Goal: Communication & Community: Answer question/provide support

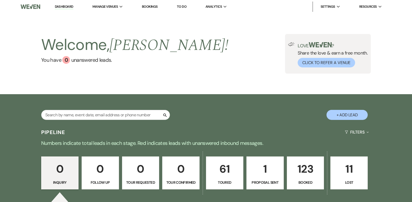
click at [299, 165] on p "123" at bounding box center [305, 168] width 31 height 17
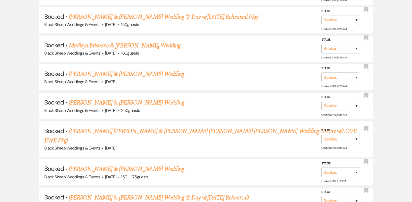
scroll to position [403, 0]
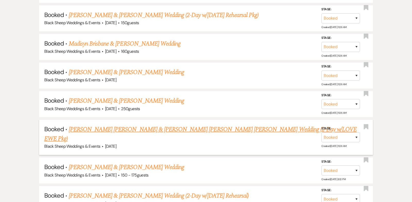
click at [174, 128] on link "[PERSON_NAME] [PERSON_NAME] & [PERSON_NAME] [PERSON_NAME] [PERSON_NAME] Wedding…" at bounding box center [200, 134] width 312 height 19
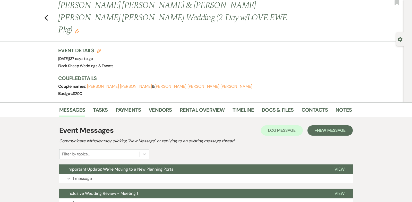
scroll to position [12, 0]
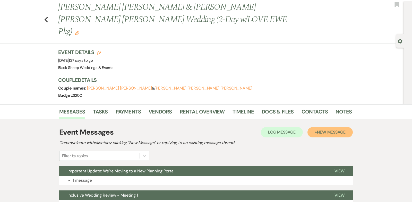
click at [330, 129] on span "New Message" at bounding box center [331, 131] width 29 height 5
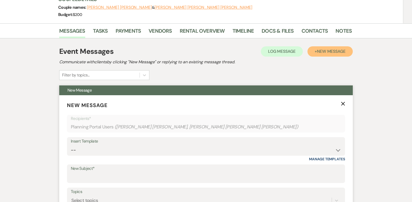
scroll to position [151, 0]
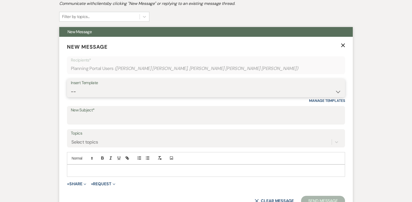
click at [339, 87] on select "-- Weven Planning Portal Introduction (Booked Events) Copy of Contract Attached…" at bounding box center [206, 92] width 270 height 10
select select "5283"
type input "Let's Start Planning Your Wedding!"
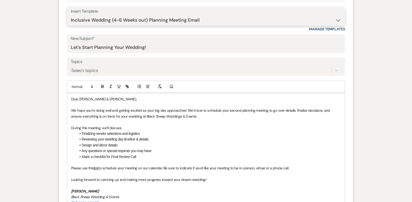
scroll to position [223, 0]
click at [72, 177] on span "Looking forward to catching up and making more progress toward your dream weddi…" at bounding box center [138, 179] width 135 height 5
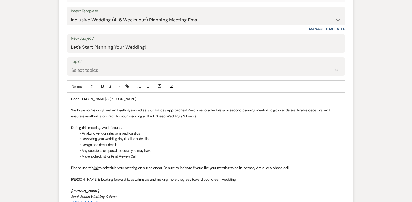
click at [82, 177] on span "[PERSON_NAME] is Looking forward to catching up and making more progress toward…" at bounding box center [153, 179] width 165 height 5
drag, startPoint x: 102, startPoint y: 179, endPoint x: 41, endPoint y: 178, distance: 61.0
click at [41, 178] on div "Messages Tasks Payments Vendors Rental Overview Timeline Docs & Files Contacts …" at bounding box center [206, 205] width 412 height 625
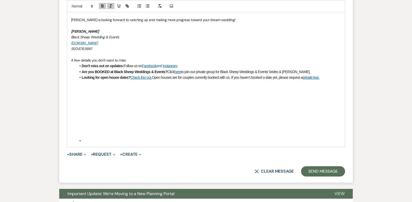
scroll to position [390, 0]
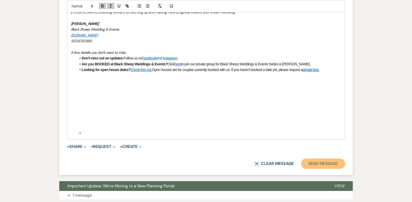
click at [327, 158] on button "Send Message" at bounding box center [323, 163] width 44 height 10
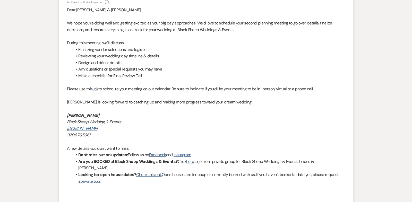
scroll to position [0, 0]
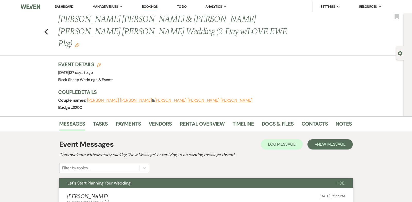
click at [69, 6] on link "Dashboard" at bounding box center [64, 6] width 19 height 4
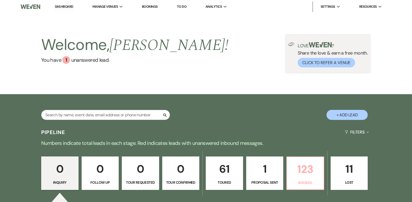
click at [309, 167] on p "123" at bounding box center [305, 169] width 31 height 17
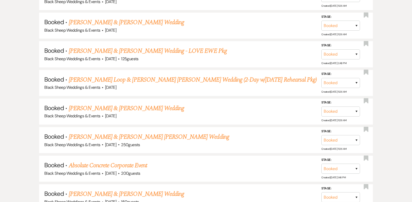
scroll to position [724, 0]
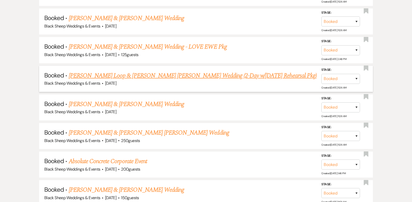
click at [129, 71] on link "[PERSON_NAME] Loop & [PERSON_NAME] [PERSON_NAME] Wedding (2-Day w/[DATE] Rehear…" at bounding box center [193, 75] width 248 height 9
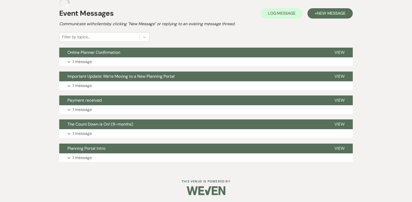
click at [129, 64] on button "Expand 1 message" at bounding box center [205, 61] width 293 height 9
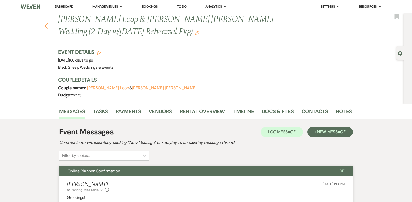
click at [46, 26] on icon "Previous" at bounding box center [46, 26] width 4 height 6
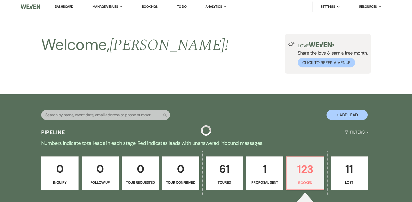
scroll to position [724, 0]
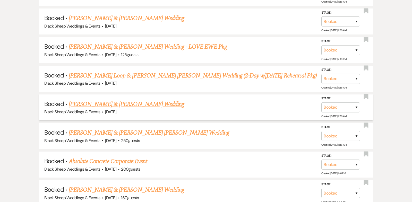
click at [116, 100] on link "[PERSON_NAME] & [PERSON_NAME] Wedding" at bounding box center [126, 104] width 115 height 9
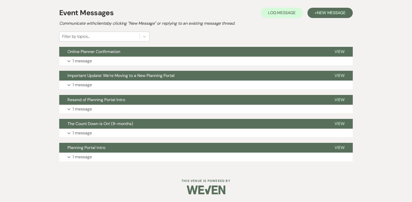
scroll to position [106, 0]
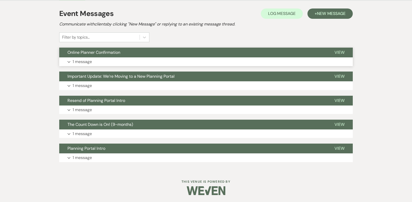
click at [68, 61] on icon "Expand" at bounding box center [68, 62] width 3 height 2
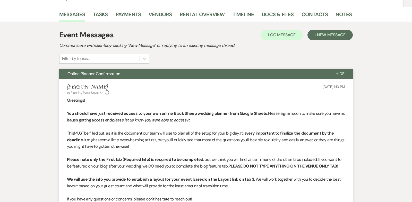
scroll to position [0, 0]
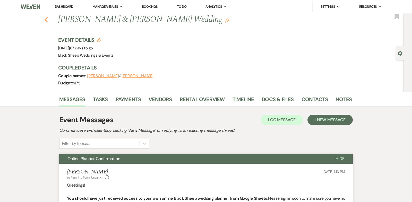
click at [46, 20] on use "button" at bounding box center [46, 20] width 3 height 6
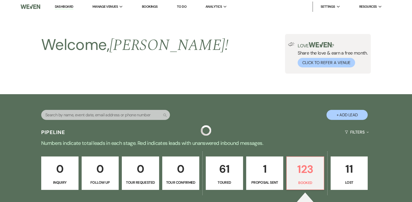
scroll to position [724, 0]
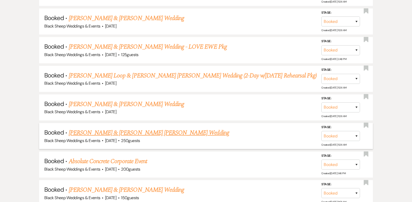
click at [133, 128] on link "[PERSON_NAME] & [PERSON_NAME] [PERSON_NAME] Wedding" at bounding box center [149, 132] width 160 height 9
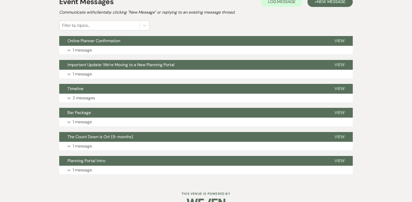
scroll to position [130, 0]
click at [69, 49] on icon "Expand" at bounding box center [68, 50] width 3 height 2
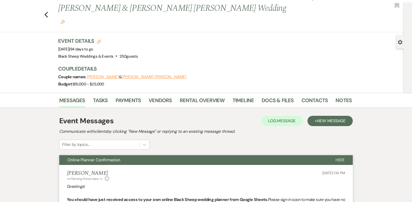
scroll to position [0, 0]
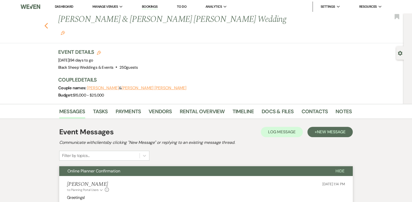
click at [46, 23] on icon "Previous" at bounding box center [46, 26] width 4 height 6
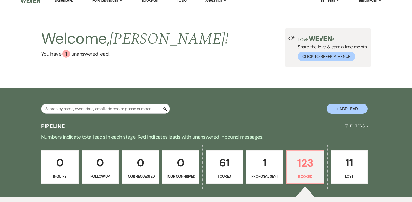
scroll to position [7, 0]
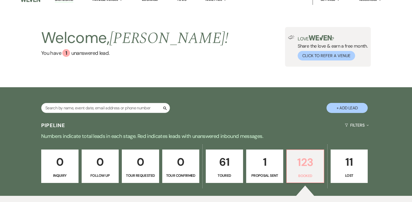
click at [312, 164] on p "123" at bounding box center [305, 162] width 31 height 17
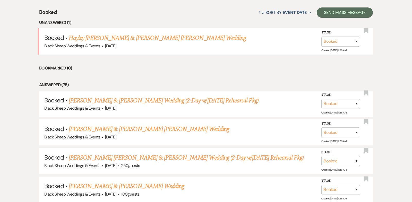
scroll to position [214, 0]
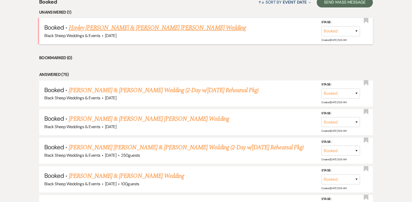
click at [130, 29] on link "Hayley [PERSON_NAME] & [PERSON_NAME] [PERSON_NAME] Wedding" at bounding box center [157, 27] width 177 height 9
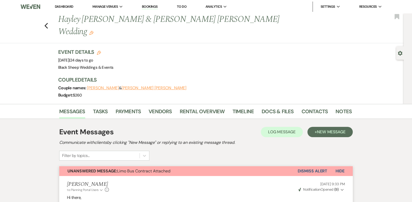
click at [64, 7] on link "Dashboard" at bounding box center [64, 6] width 19 height 4
